Goal: Information Seeking & Learning: Learn about a topic

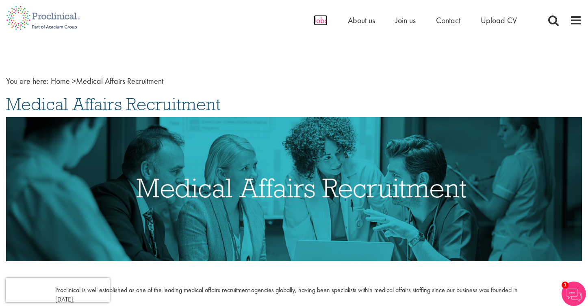
click at [318, 18] on span "Jobs" at bounding box center [321, 20] width 14 height 11
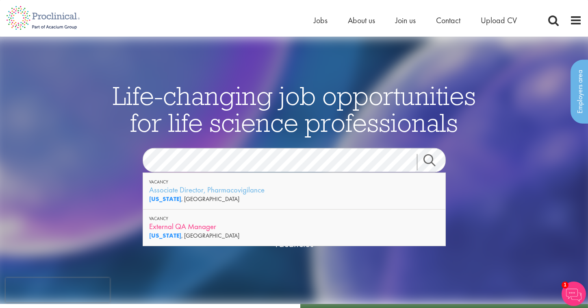
click at [193, 228] on div "External QA Manager" at bounding box center [294, 226] width 290 height 10
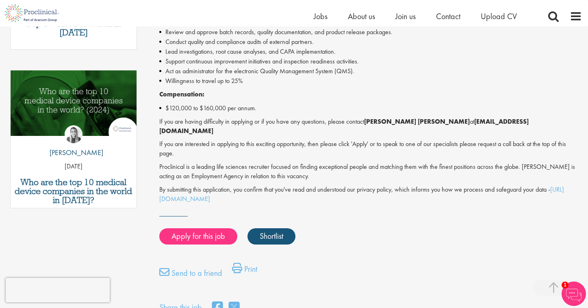
scroll to position [386, 0]
